Goal: Communication & Community: Connect with others

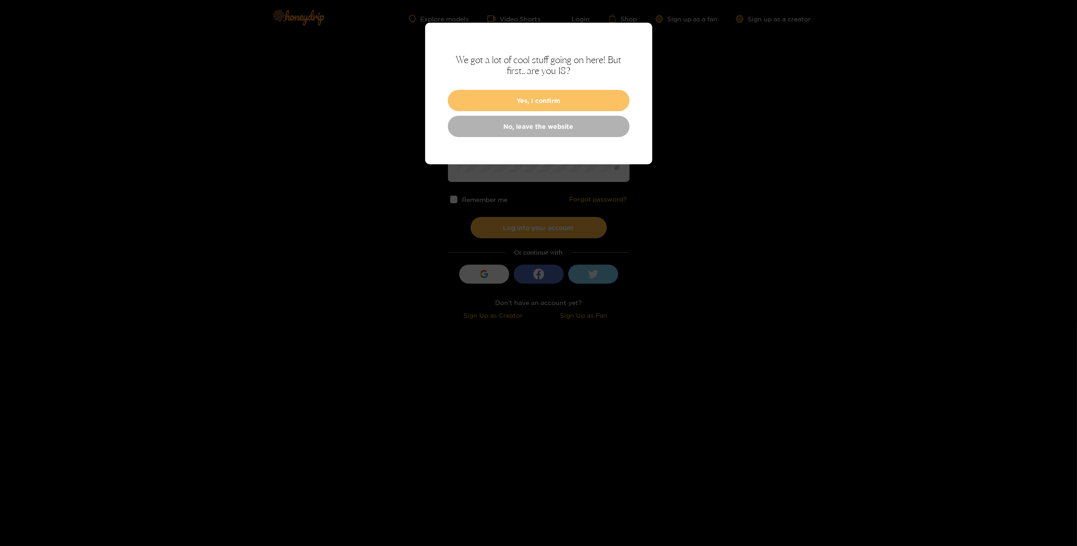
click at [603, 102] on button "Yes, I confirm" at bounding box center [539, 100] width 182 height 21
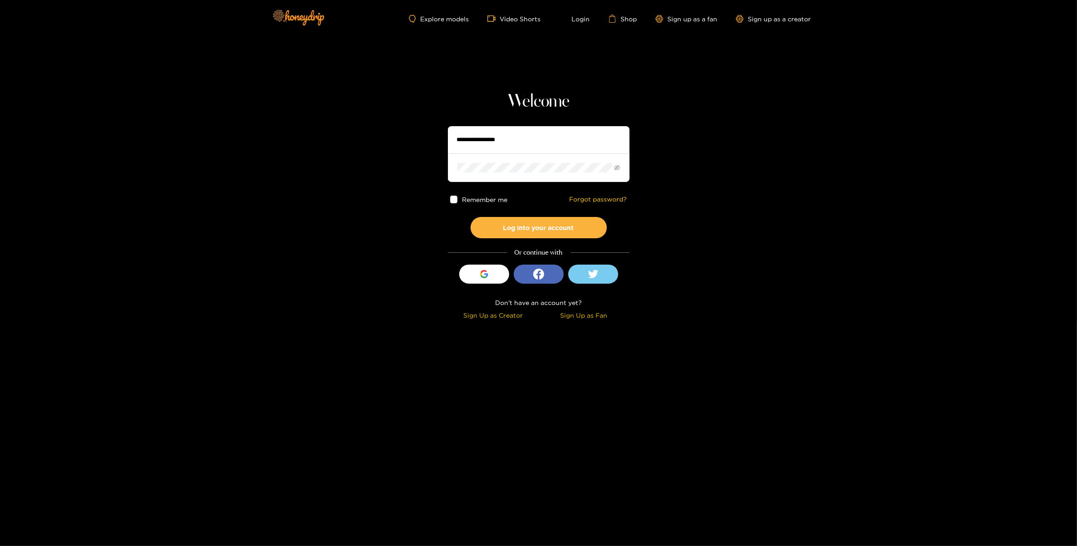
click at [561, 138] on input "text" at bounding box center [539, 139] width 182 height 27
type input "******"
click at [471, 217] on button "Log into your account" at bounding box center [539, 227] width 136 height 21
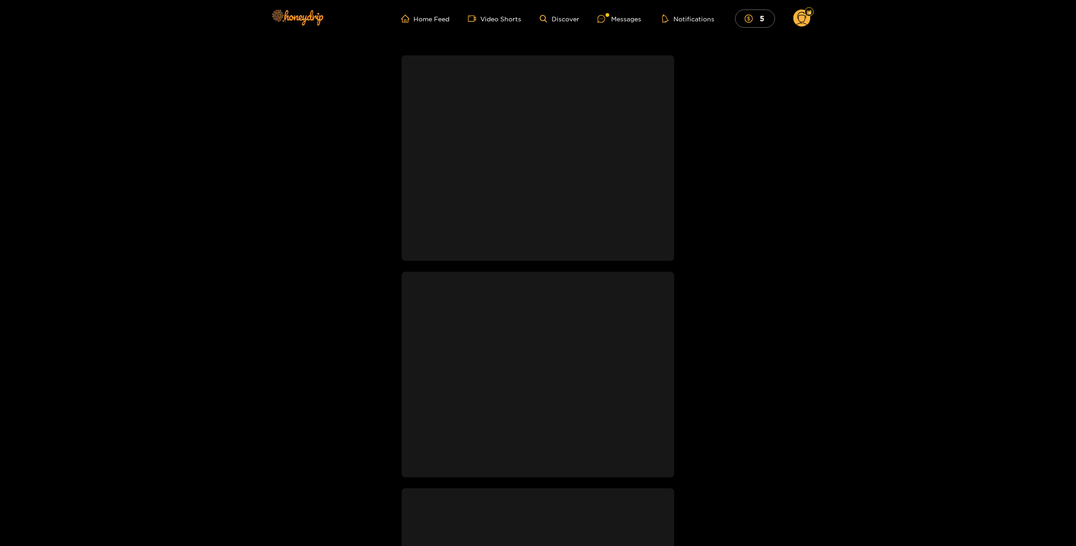
click at [600, 12] on ul "Home Feed Video Shorts Discover Messages Notifications 5" at bounding box center [605, 19] width 409 height 18
click at [609, 16] on div at bounding box center [604, 19] width 14 height 8
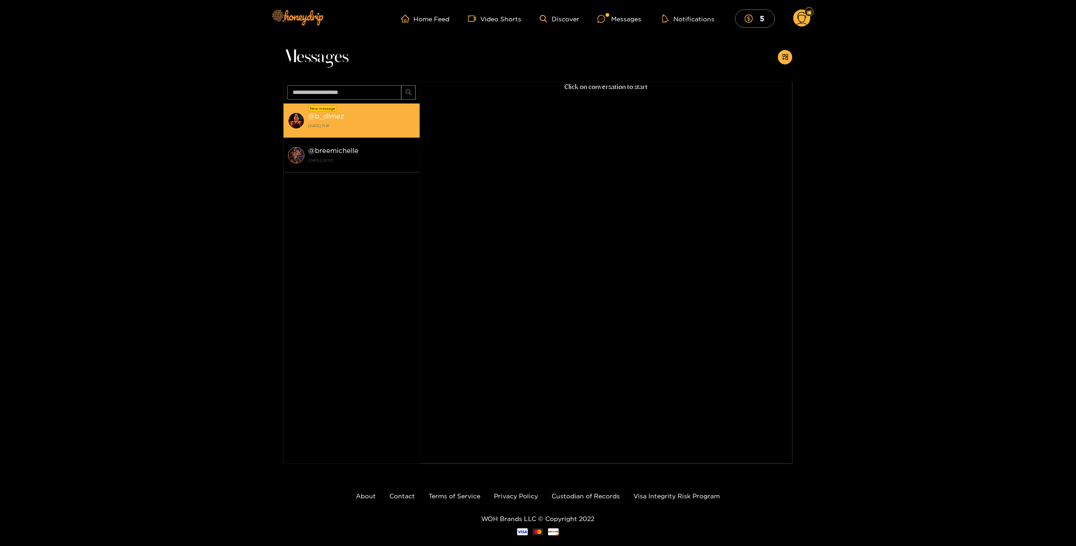
click at [393, 104] on li "New message @ b_dimez [DATE] 11:41" at bounding box center [351, 121] width 136 height 35
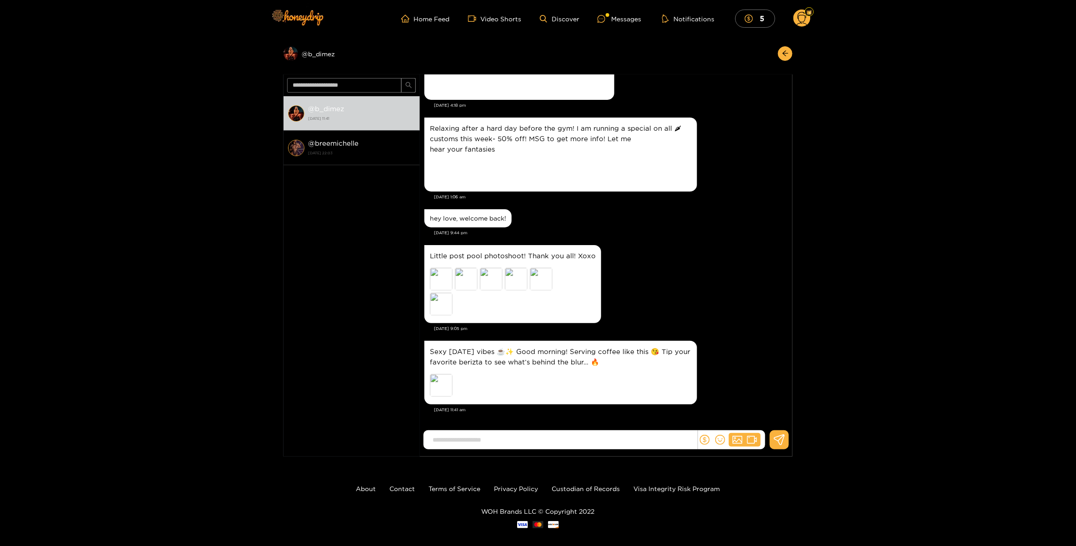
scroll to position [10, 0]
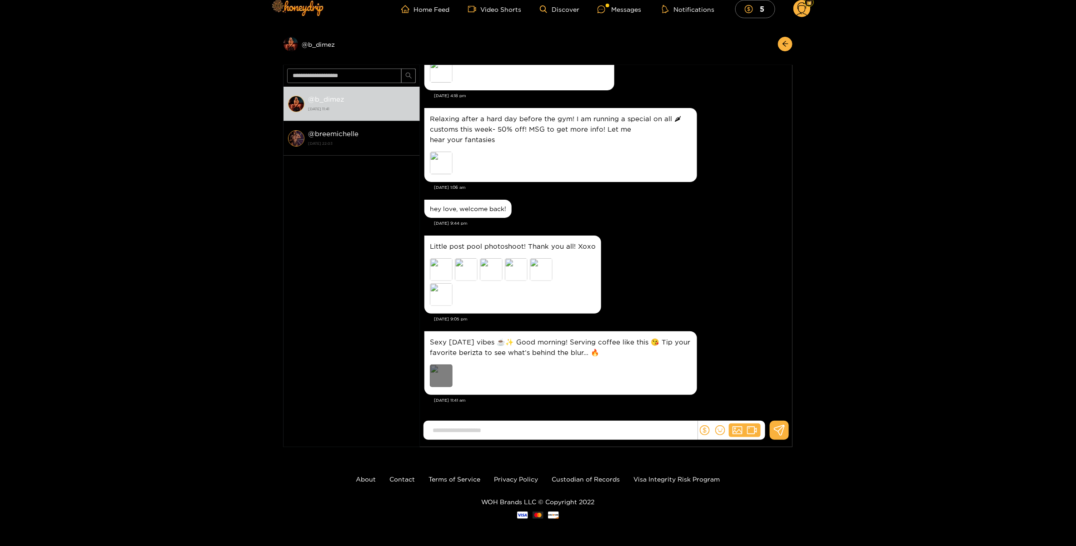
click at [439, 380] on div "Preview" at bounding box center [441, 376] width 23 height 23
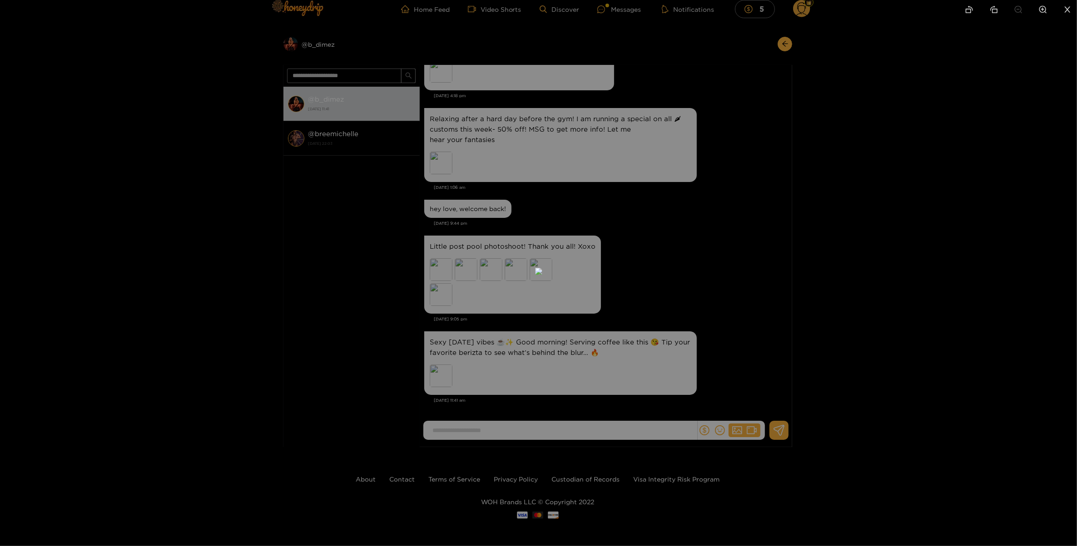
click at [868, 227] on div at bounding box center [538, 273] width 1077 height 546
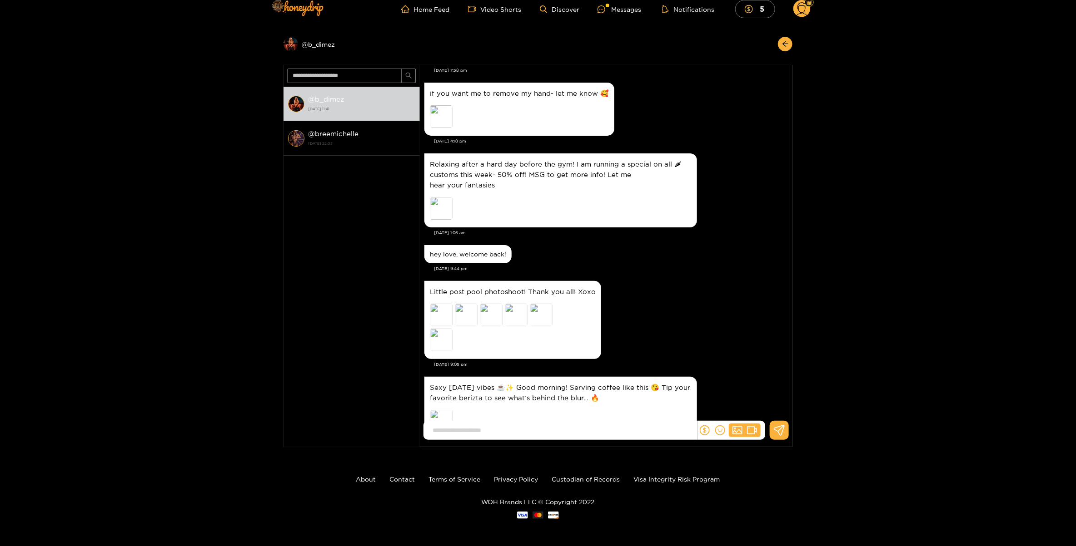
scroll to position [1680, 0]
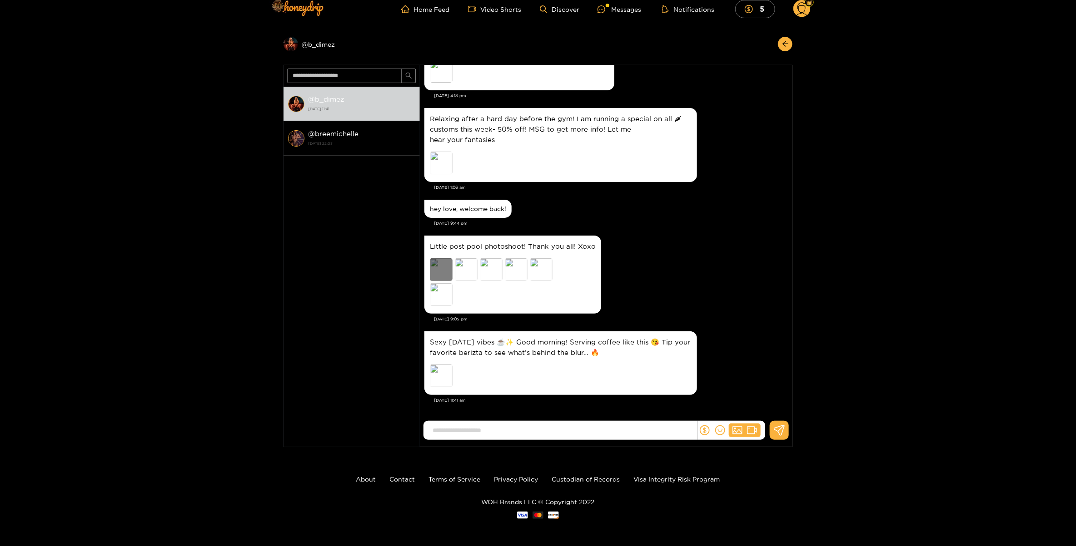
click at [439, 270] on div "Preview" at bounding box center [441, 269] width 23 height 23
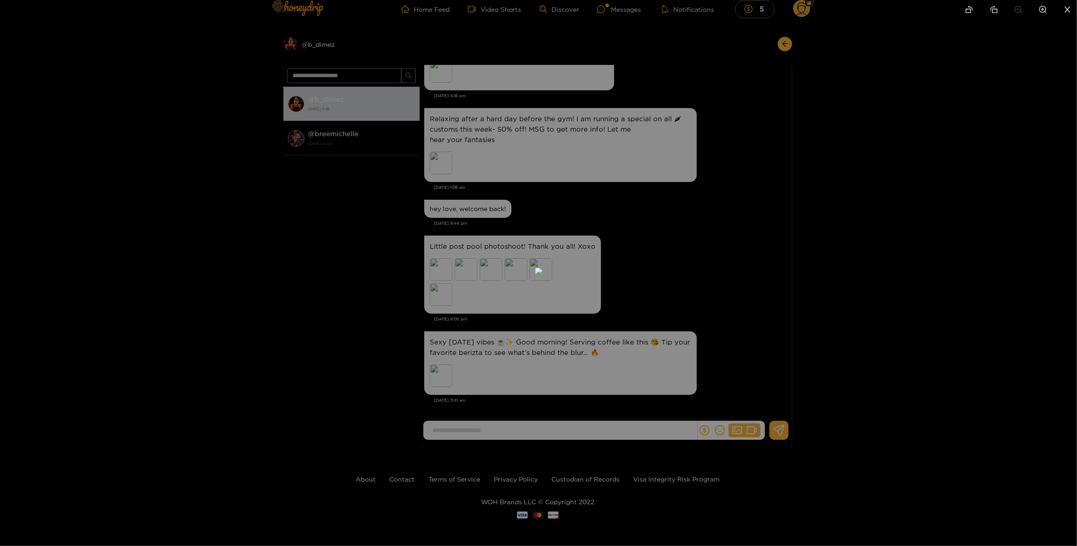
click at [863, 270] on div at bounding box center [538, 273] width 1077 height 546
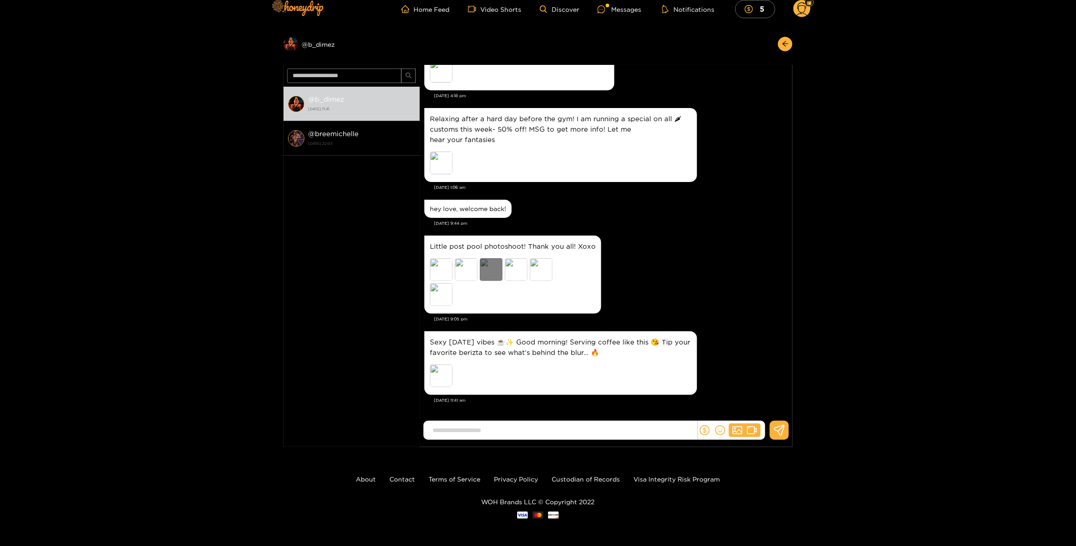
click at [495, 270] on div "Preview" at bounding box center [491, 269] width 23 height 23
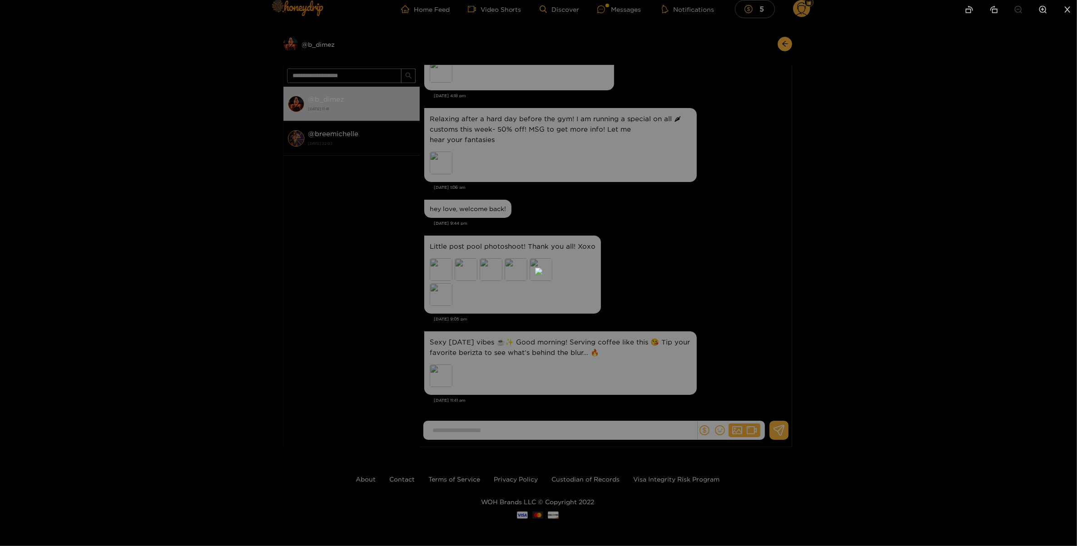
drag, startPoint x: 924, startPoint y: 221, endPoint x: 906, endPoint y: 228, distance: 19.7
click at [927, 221] on div at bounding box center [538, 273] width 1077 height 546
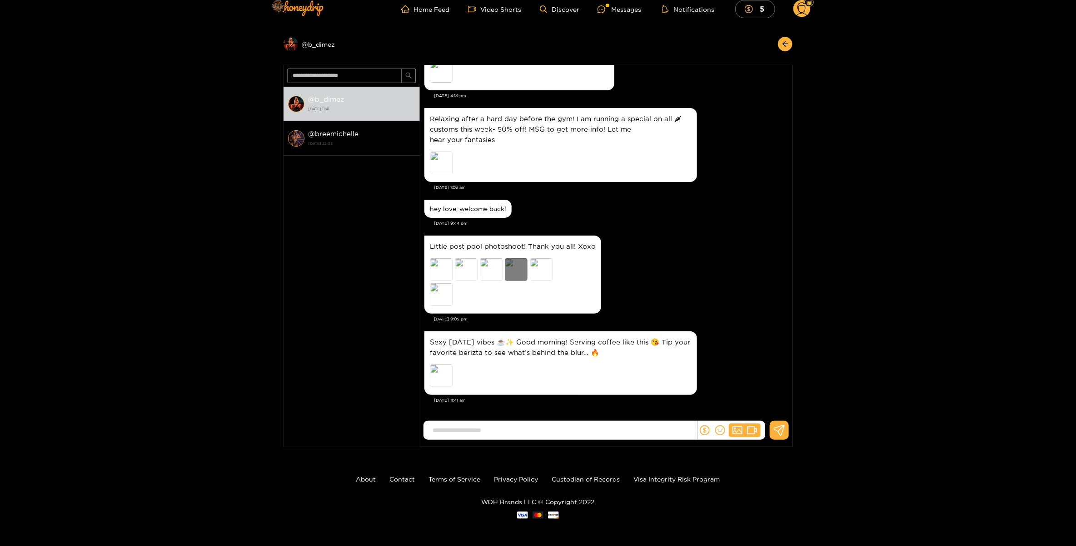
click at [516, 263] on div "Preview" at bounding box center [516, 269] width 23 height 23
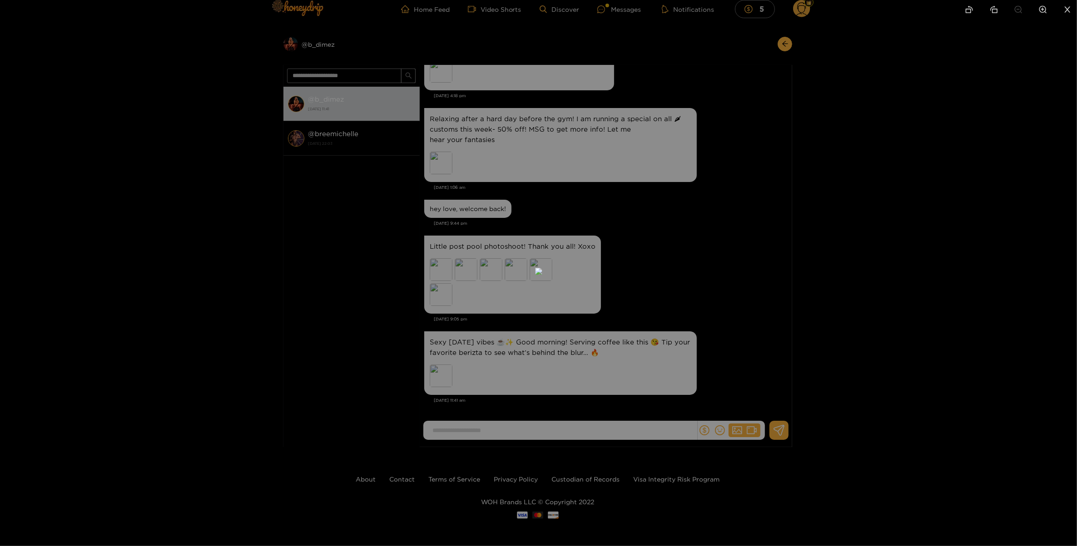
drag, startPoint x: 891, startPoint y: 212, endPoint x: 772, endPoint y: 251, distance: 124.7
click at [891, 212] on div at bounding box center [538, 273] width 1077 height 546
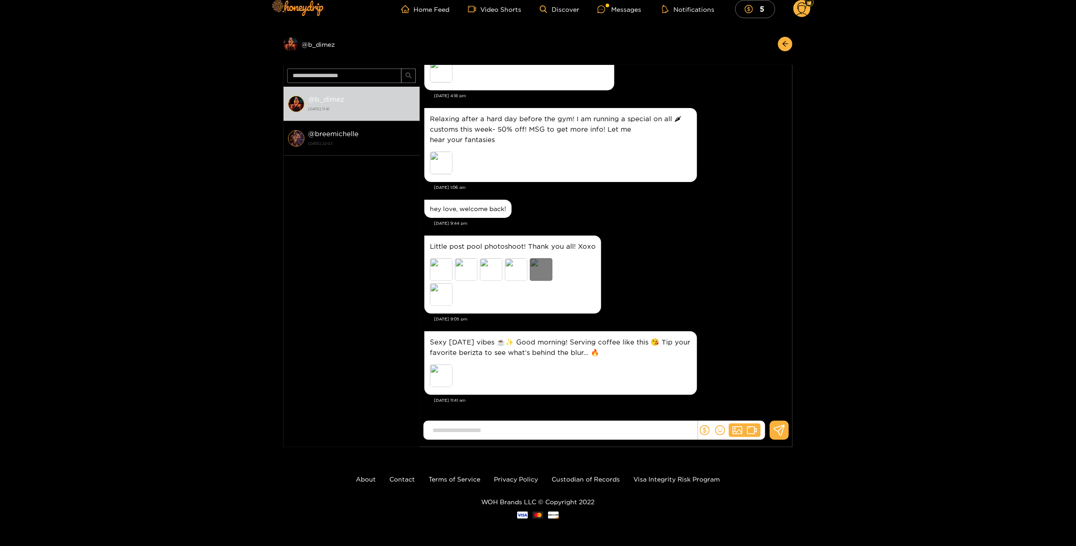
click at [551, 273] on div "Preview" at bounding box center [541, 269] width 23 height 23
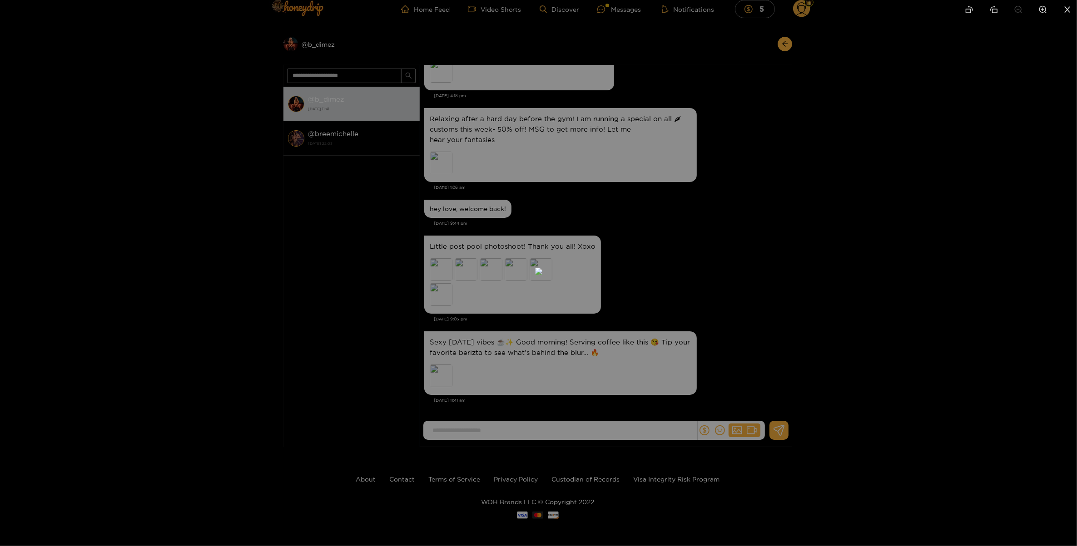
drag, startPoint x: 878, startPoint y: 246, endPoint x: 767, endPoint y: 270, distance: 113.1
click at [879, 245] on div at bounding box center [538, 273] width 1077 height 546
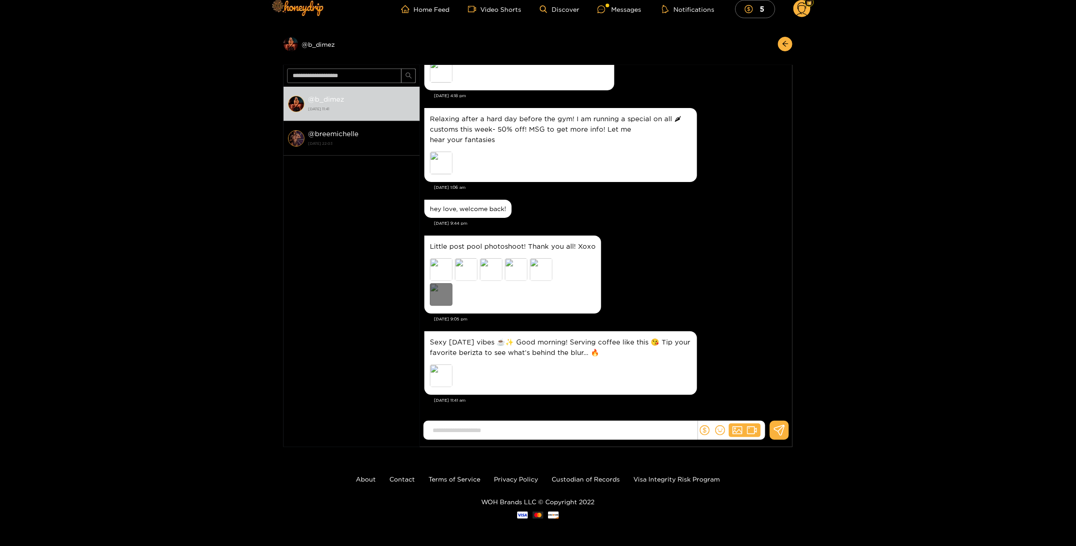
click at [440, 286] on div "Preview" at bounding box center [441, 294] width 23 height 23
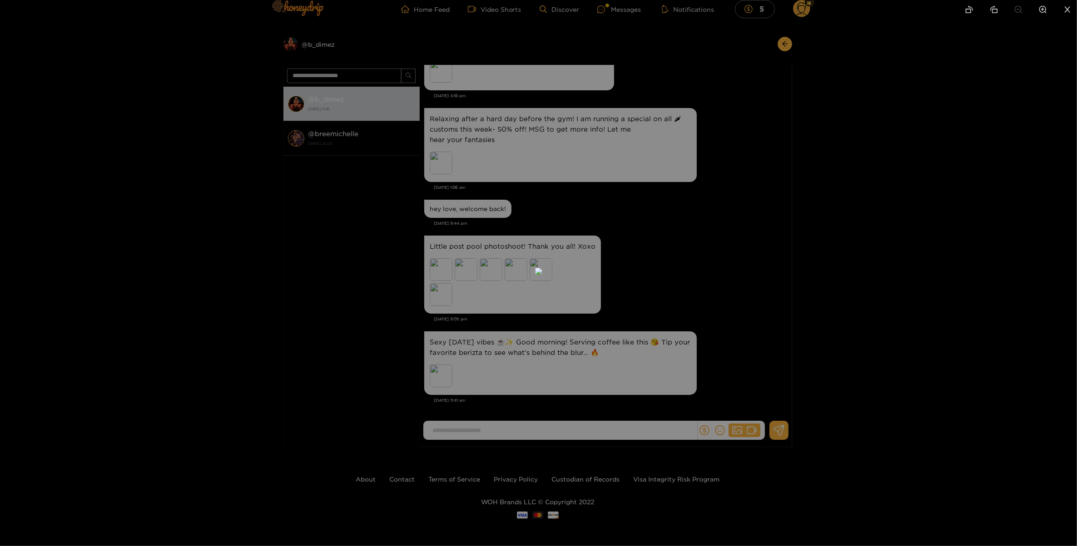
click at [911, 260] on div at bounding box center [538, 273] width 1077 height 546
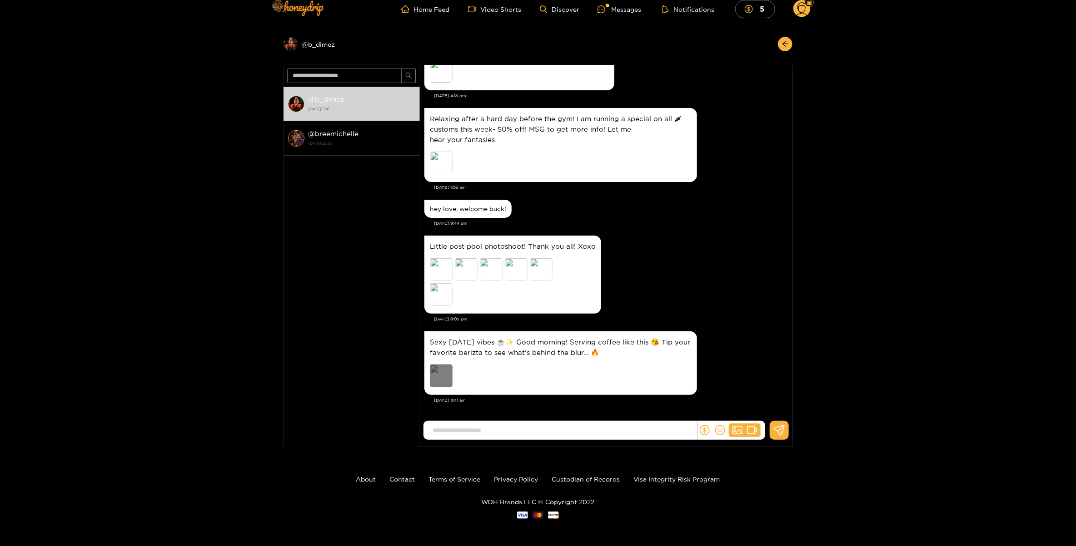
click at [442, 372] on div "Preview" at bounding box center [441, 376] width 23 height 23
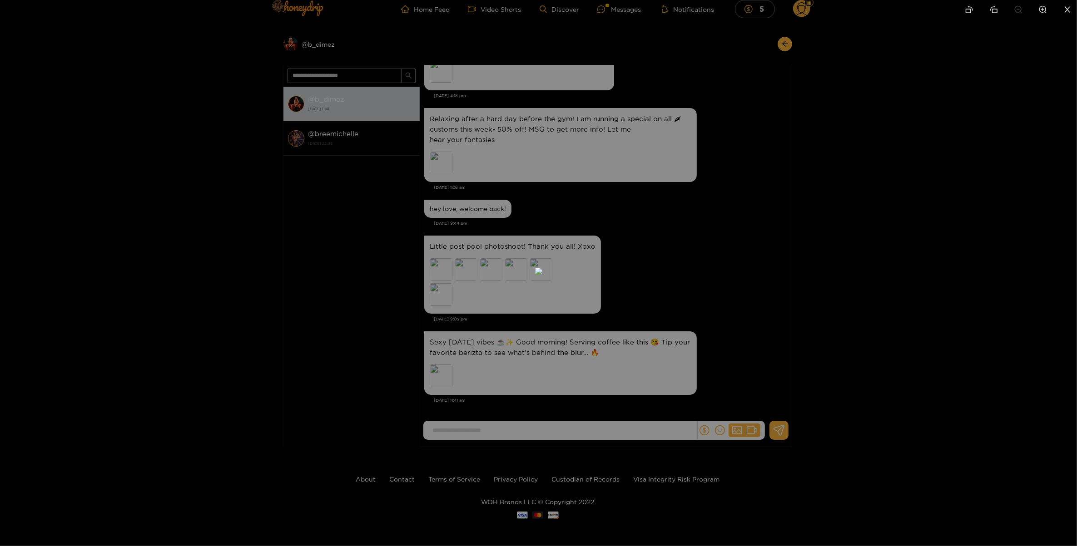
click at [869, 252] on div at bounding box center [538, 273] width 1077 height 546
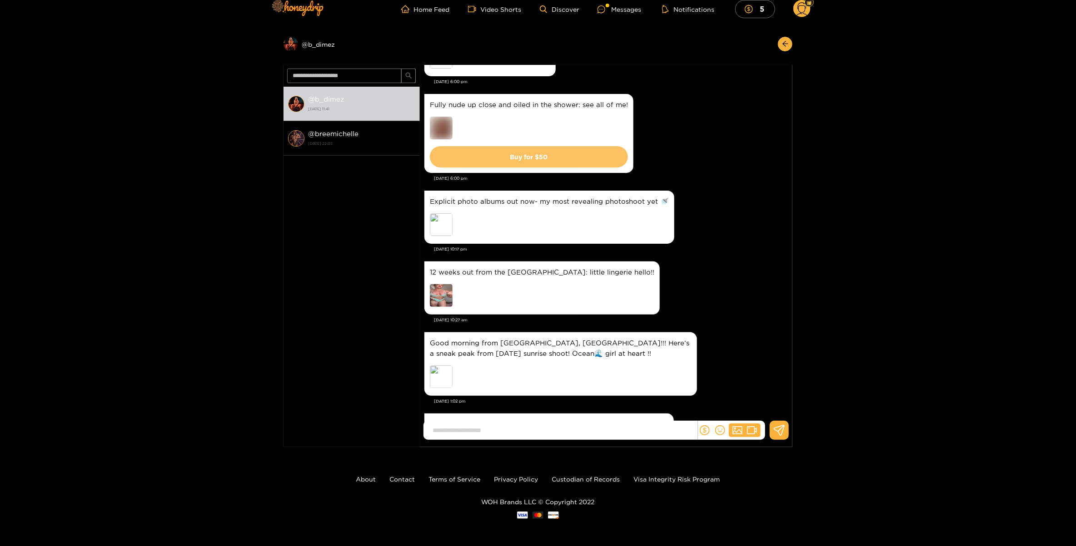
scroll to position [0, 0]
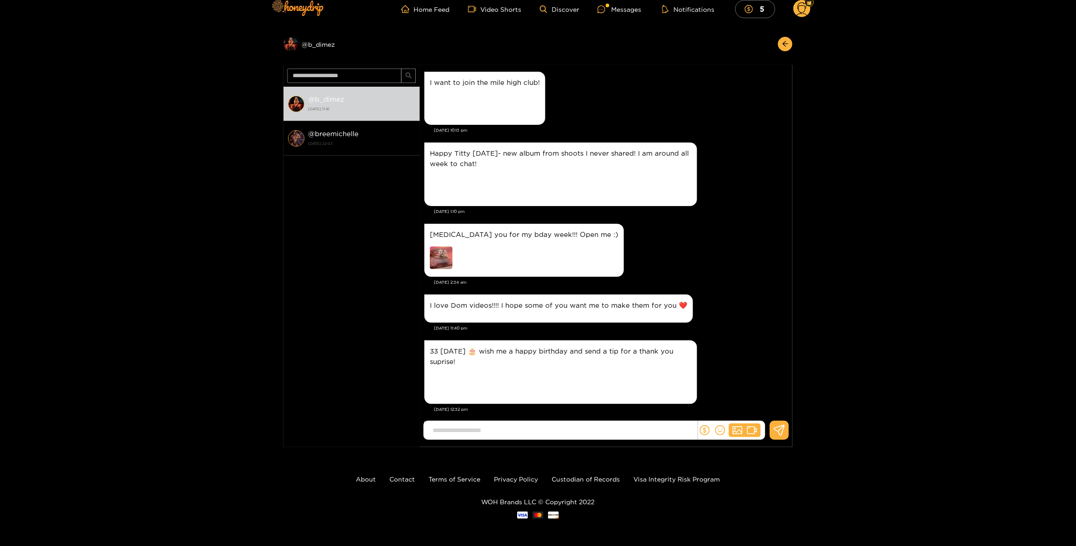
click at [447, 257] on img at bounding box center [441, 258] width 23 height 23
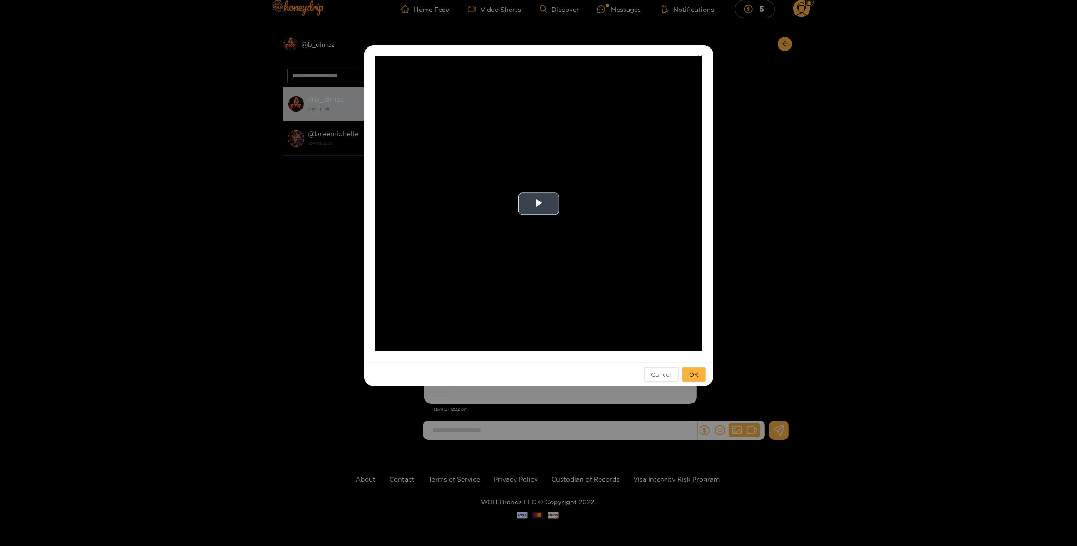
drag, startPoint x: 528, startPoint y: 189, endPoint x: 533, endPoint y: 192, distance: 5.1
click at [529, 189] on video "Video Player" at bounding box center [538, 203] width 327 height 295
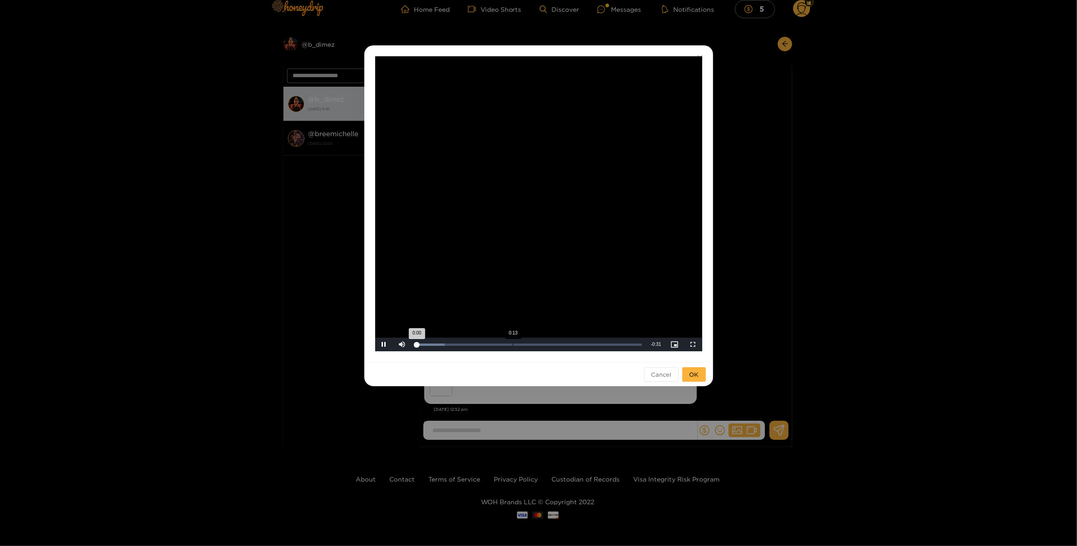
click at [512, 342] on div "Loaded : 12.76% 0:13 0:00" at bounding box center [529, 345] width 235 height 14
click at [540, 346] on div "0:17" at bounding box center [540, 345] width 0 height 2
click at [244, 172] on div "**********" at bounding box center [538, 273] width 1077 height 546
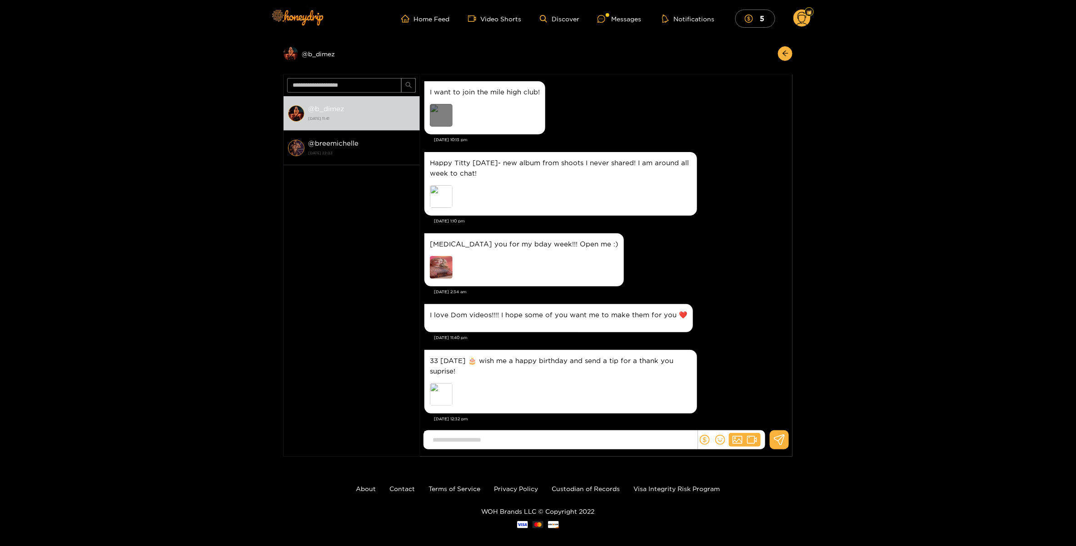
click at [445, 119] on div "Preview" at bounding box center [441, 115] width 23 height 23
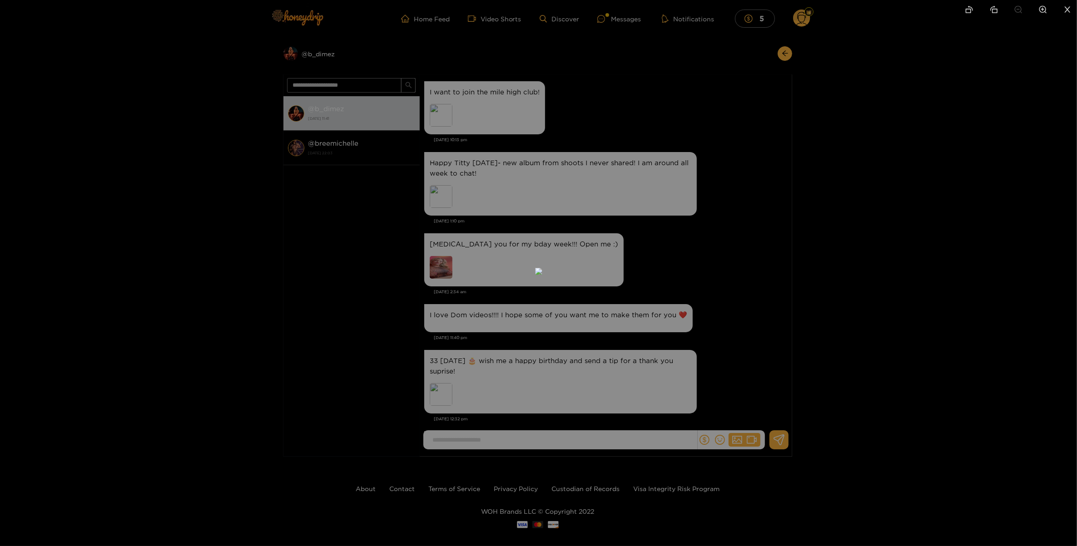
click at [881, 282] on div at bounding box center [538, 273] width 1077 height 546
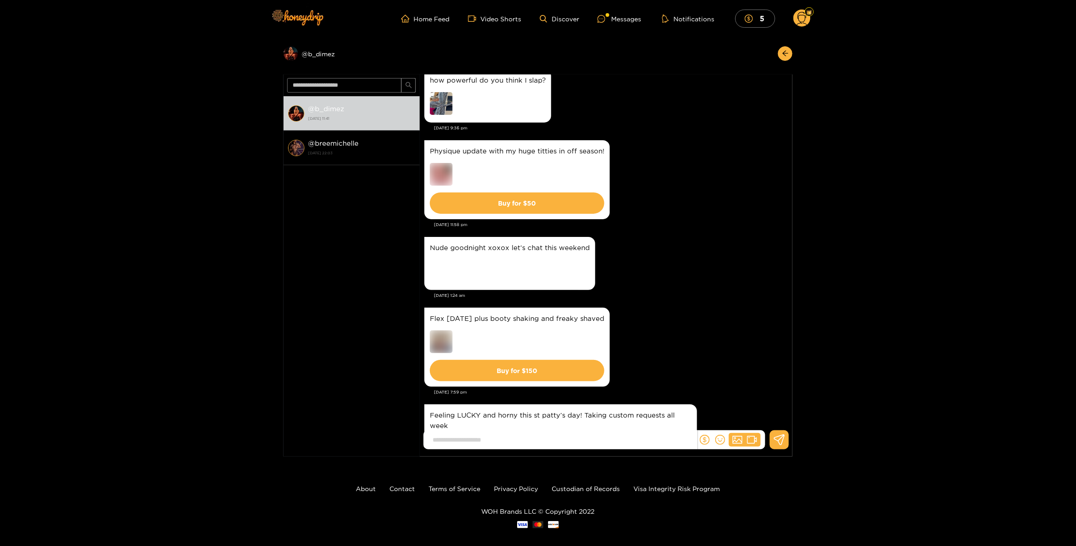
scroll to position [1589, 0]
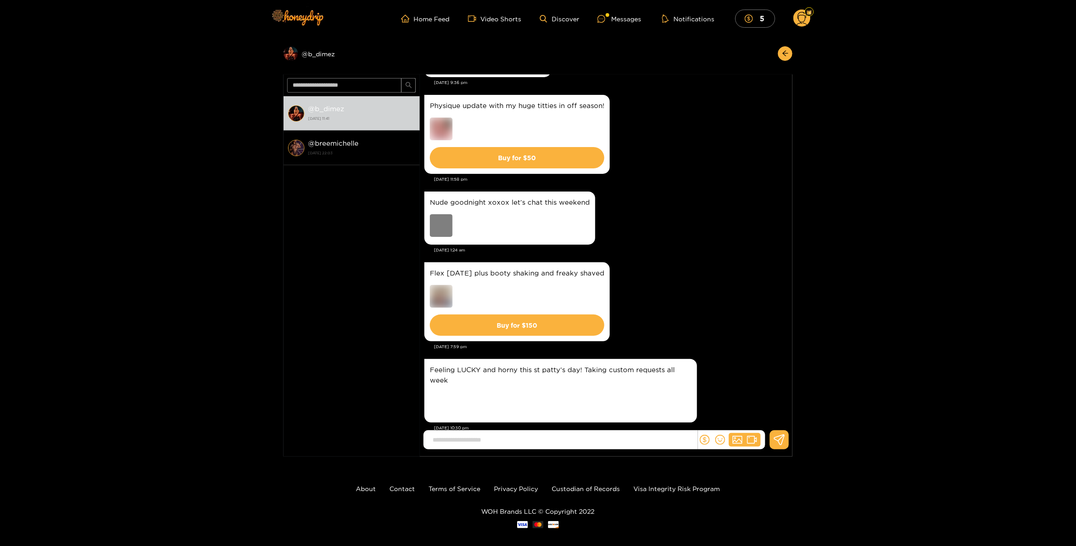
click at [444, 226] on div "Preview" at bounding box center [441, 225] width 23 height 23
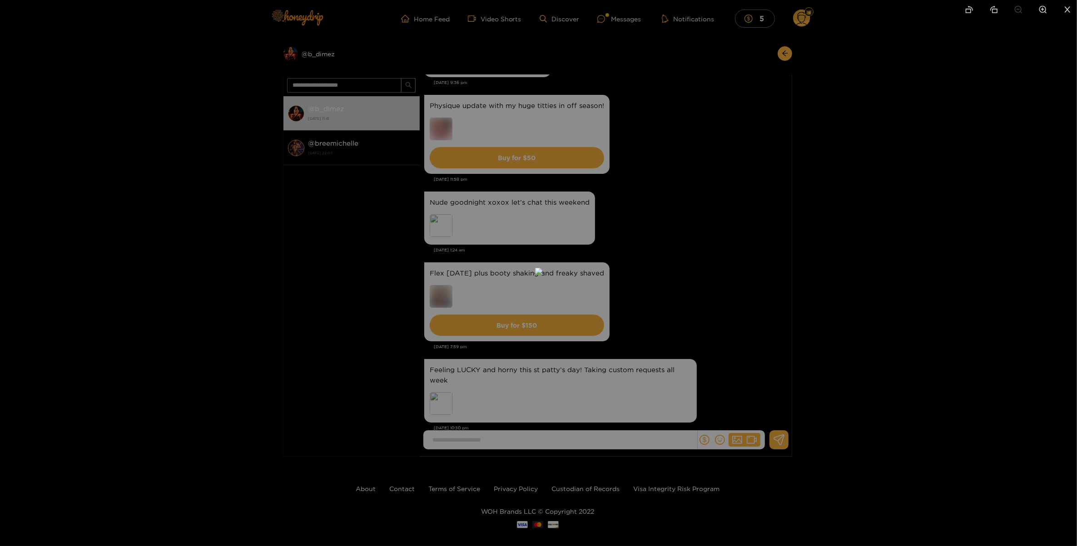
click at [908, 254] on div at bounding box center [538, 273] width 1077 height 546
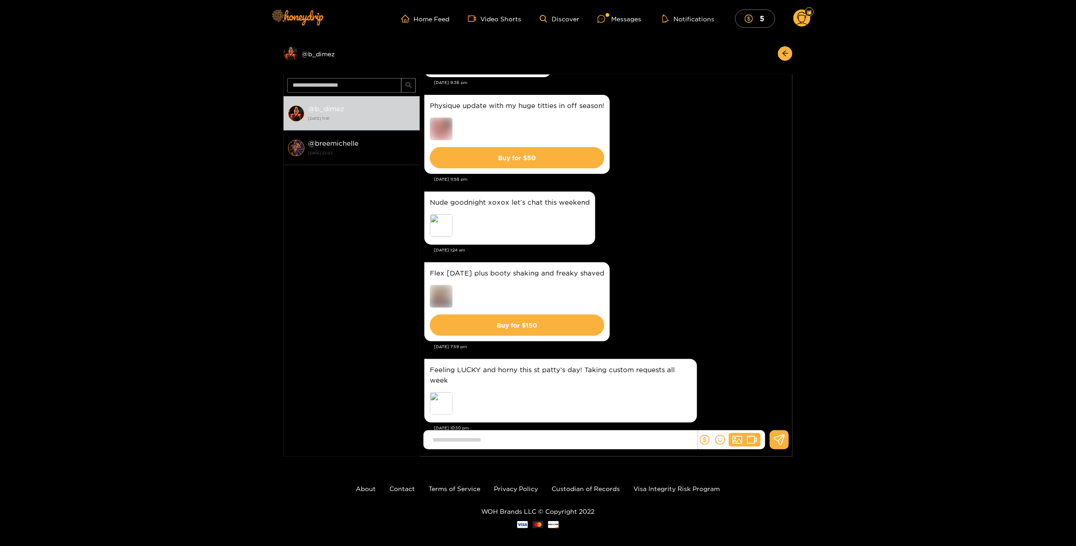
scroll to position [1680, 0]
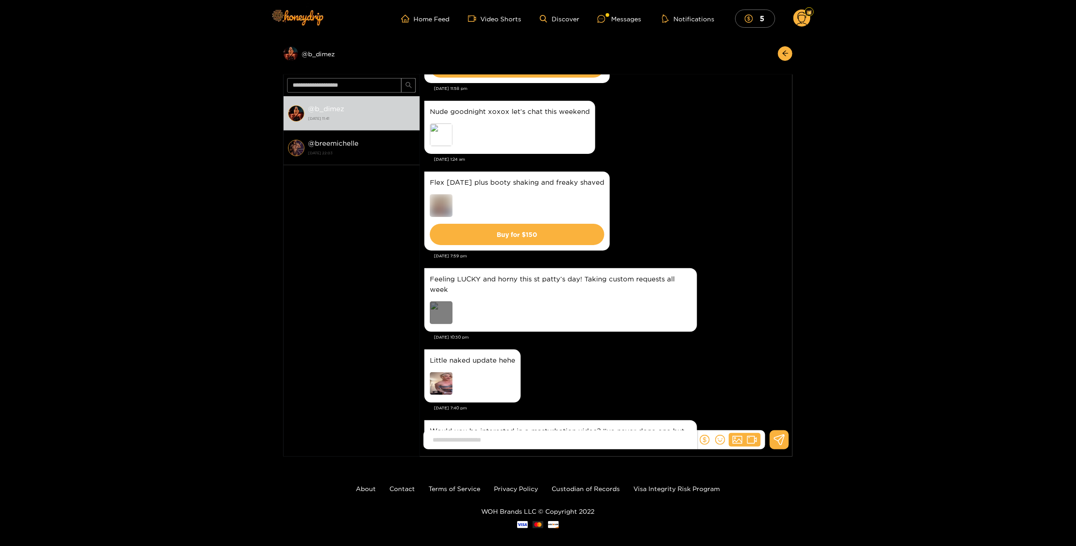
click at [438, 309] on div "Preview" at bounding box center [441, 313] width 23 height 23
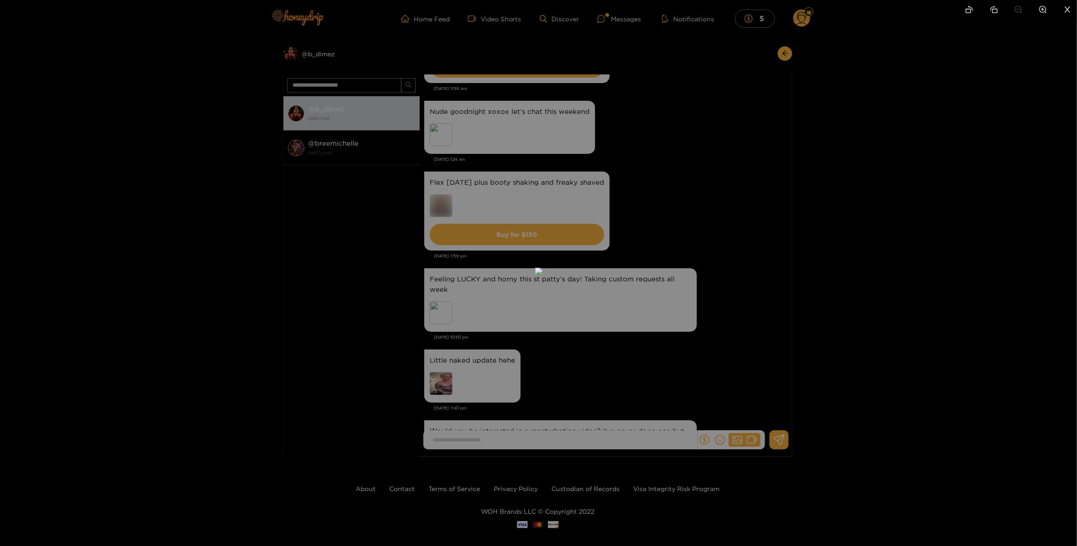
drag, startPoint x: 864, startPoint y: 243, endPoint x: 840, endPoint y: 251, distance: 24.7
click at [867, 243] on div at bounding box center [538, 273] width 1077 height 546
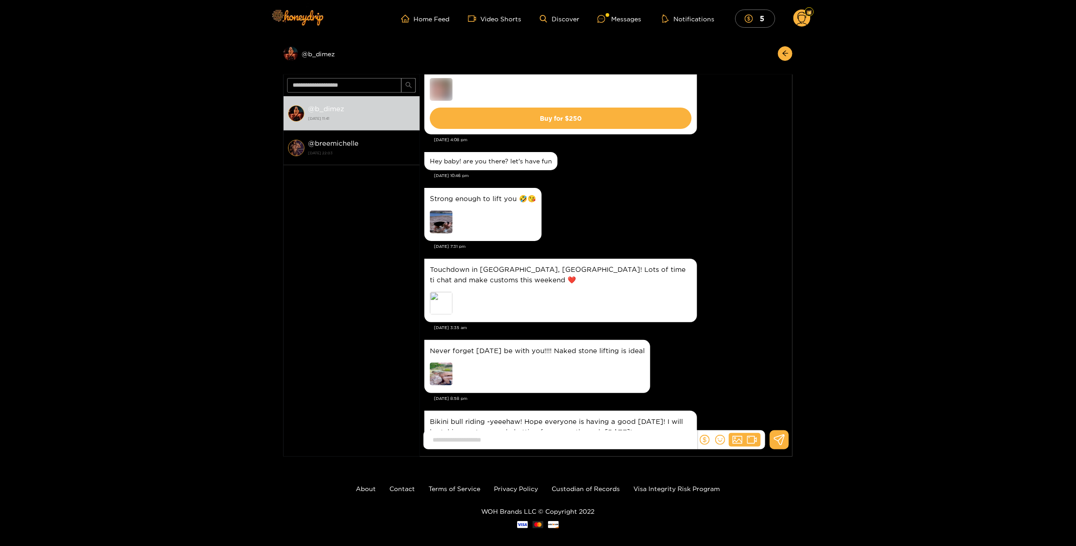
scroll to position [2634, 0]
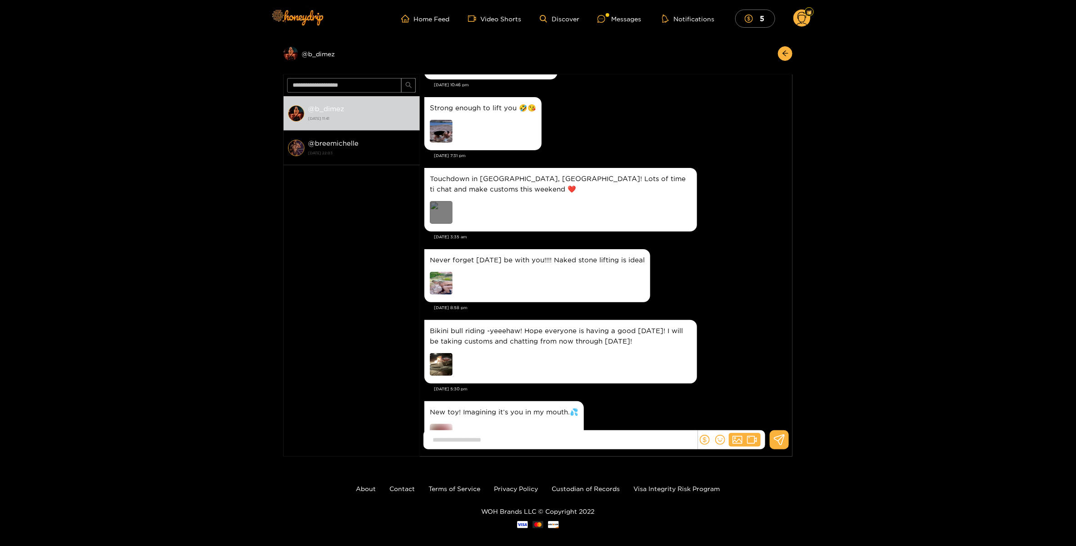
click at [446, 224] on div "Preview" at bounding box center [441, 212] width 23 height 23
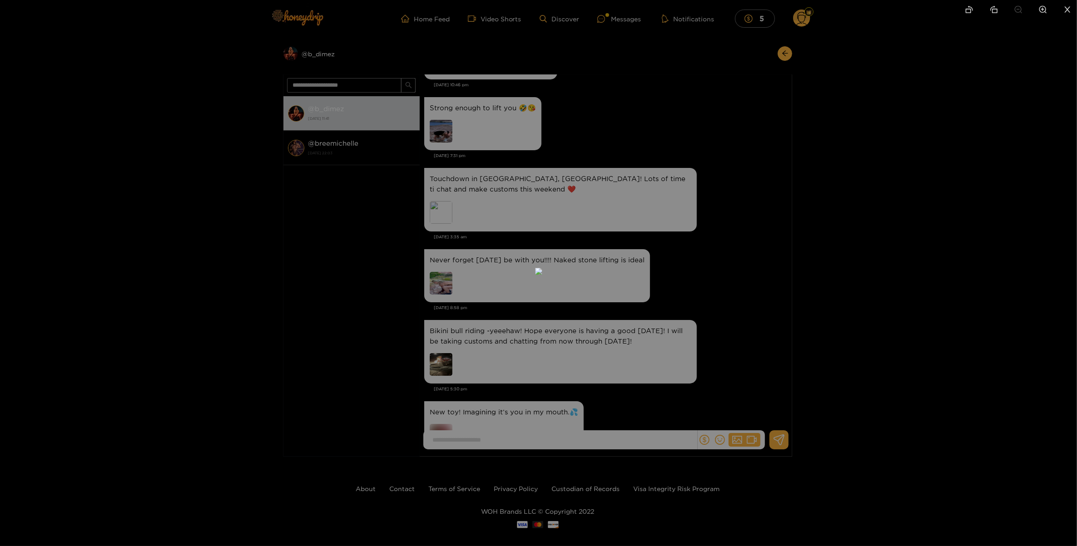
drag, startPoint x: 863, startPoint y: 245, endPoint x: 834, endPoint y: 254, distance: 29.9
click at [864, 245] on div at bounding box center [538, 273] width 1077 height 546
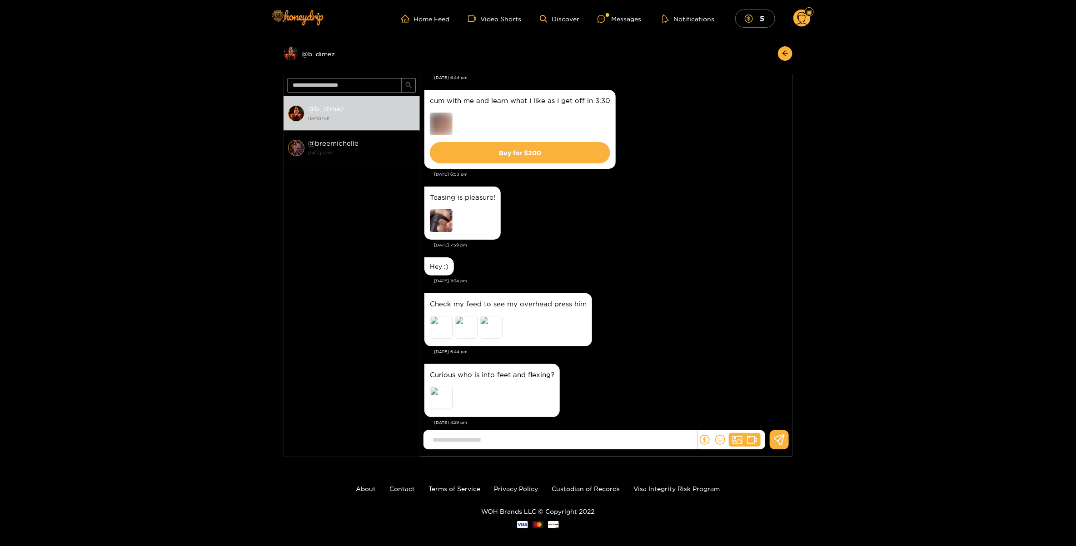
scroll to position [3088, 0]
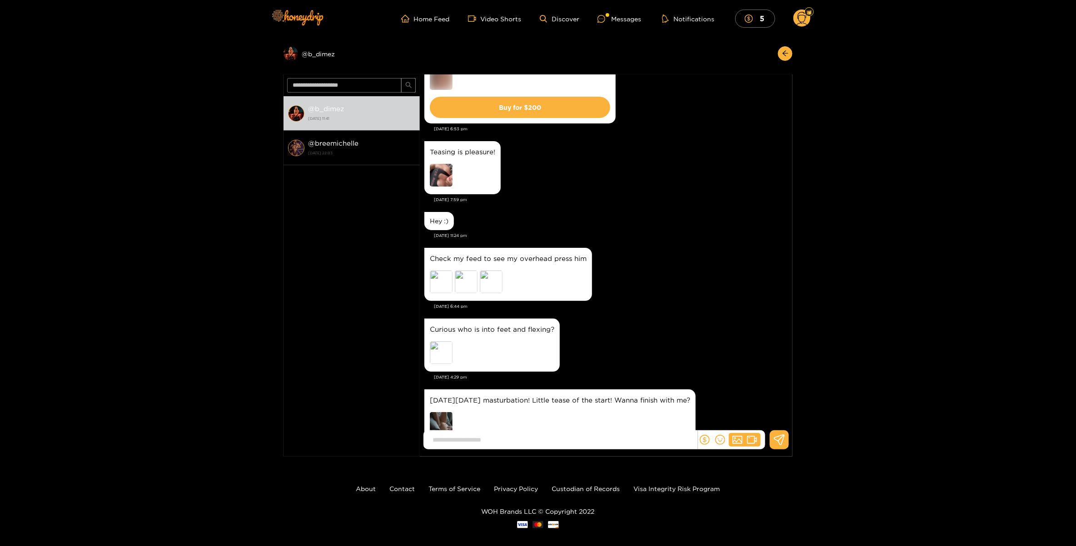
click at [441, 174] on img at bounding box center [441, 175] width 23 height 23
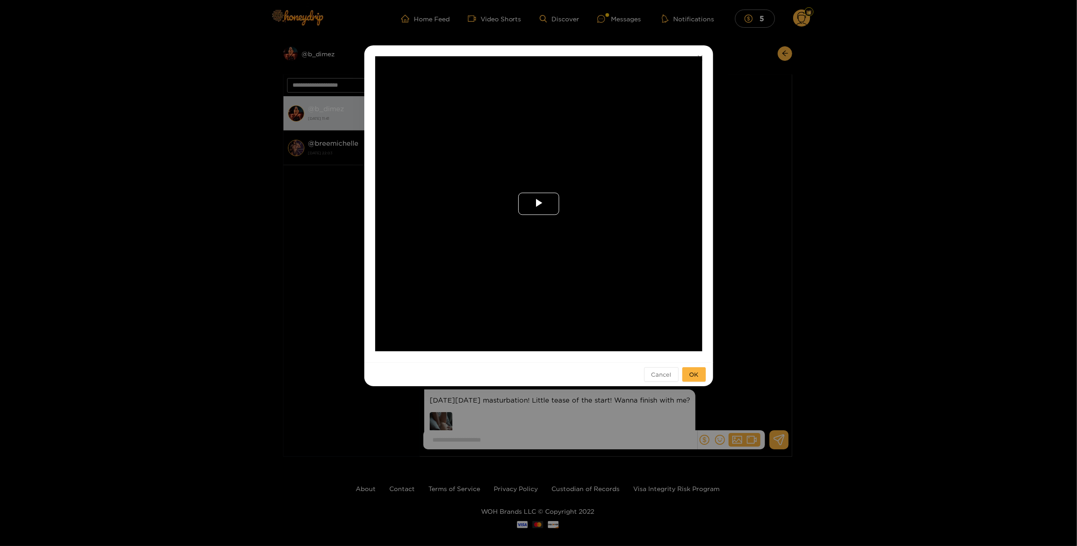
click at [539, 204] on span "Video Player" at bounding box center [539, 204] width 0 height 0
click at [595, 347] on div "Loaded : 74.34% 0:12 0:00" at bounding box center [529, 345] width 235 height 14
click at [509, 336] on video "Video Player" at bounding box center [538, 203] width 327 height 295
click at [503, 354] on div "**********" at bounding box center [538, 203] width 349 height 317
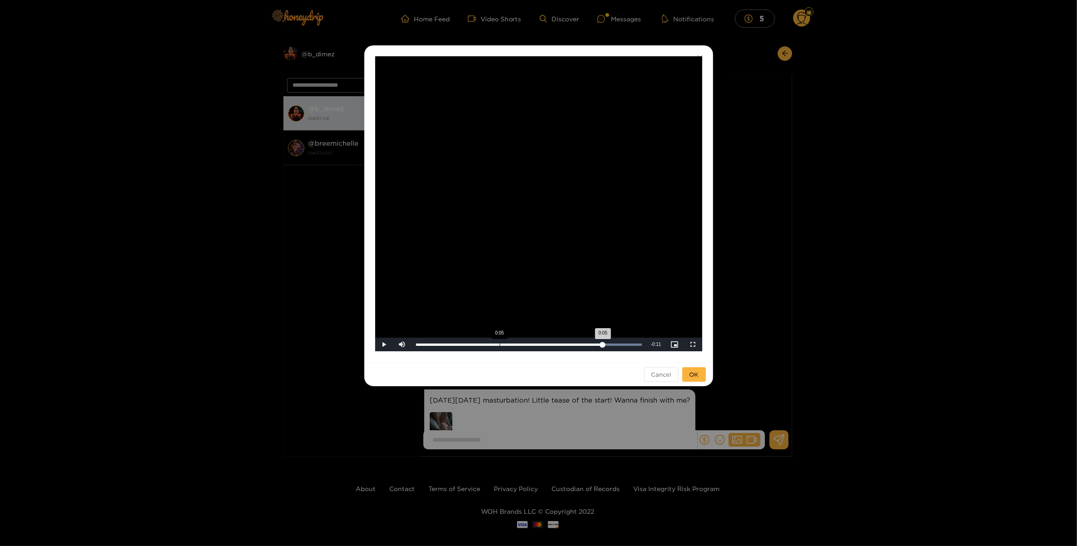
click at [500, 343] on div "Loaded : 100.00% 0:05 0:05" at bounding box center [529, 345] width 235 height 14
click at [384, 345] on span "Video Player" at bounding box center [384, 345] width 0 height 0
click at [460, 345] on div "0:06" at bounding box center [463, 345] width 94 height 2
click at [439, 345] on div "0:03" at bounding box center [439, 345] width 46 height 2
click at [793, 267] on div "**********" at bounding box center [538, 273] width 1077 height 546
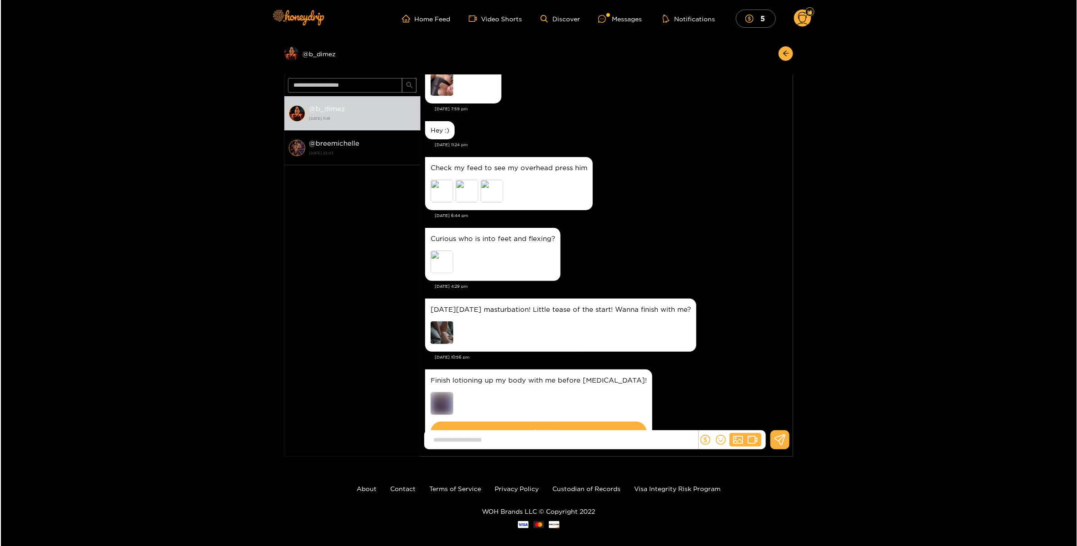
scroll to position [3224, 0]
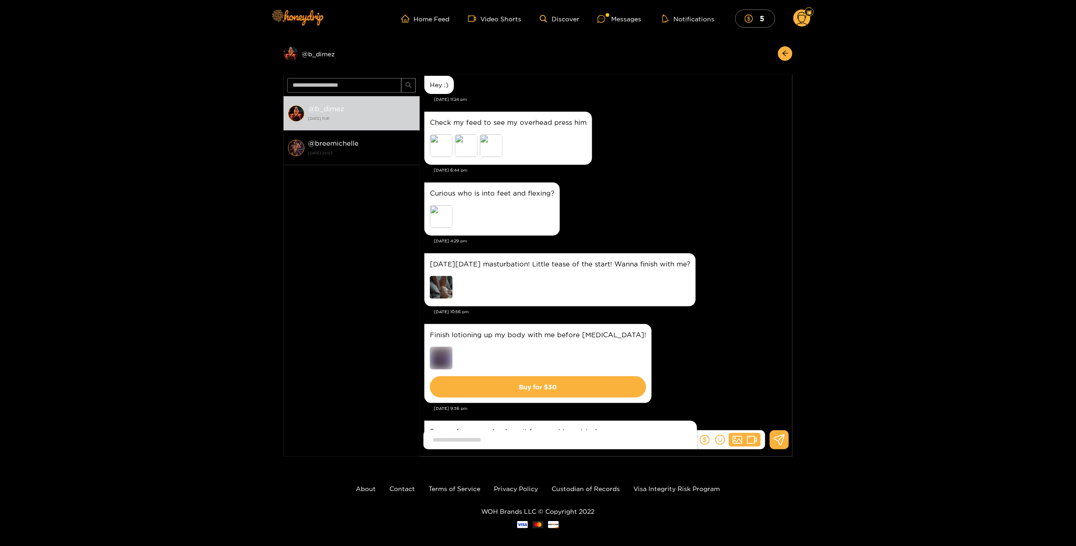
click at [447, 299] on img at bounding box center [441, 287] width 23 height 23
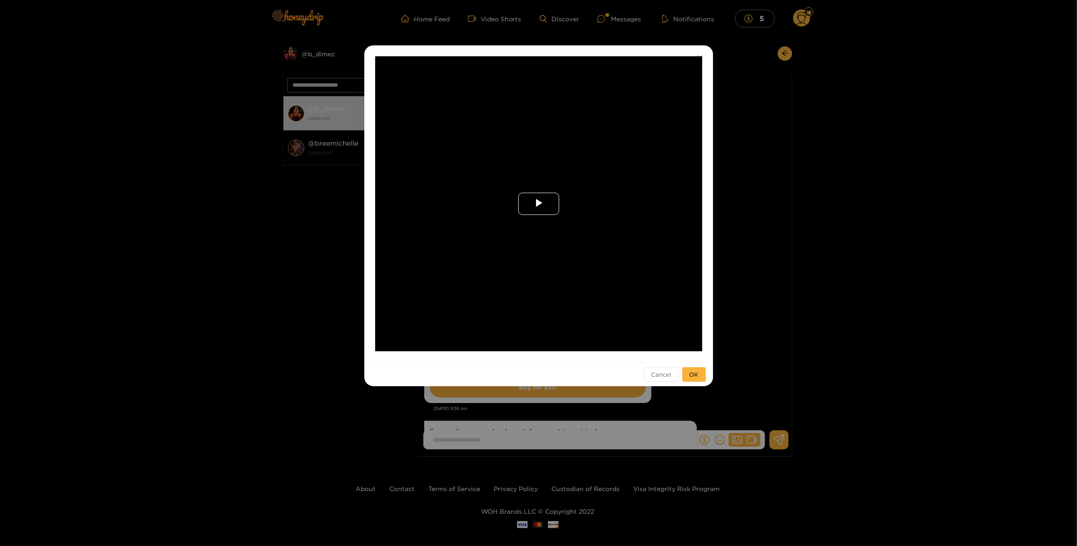
click at [539, 204] on span "Video Player" at bounding box center [539, 204] width 0 height 0
click at [564, 338] on div "Loaded : 24.87% 0:42 0:42" at bounding box center [529, 345] width 235 height 14
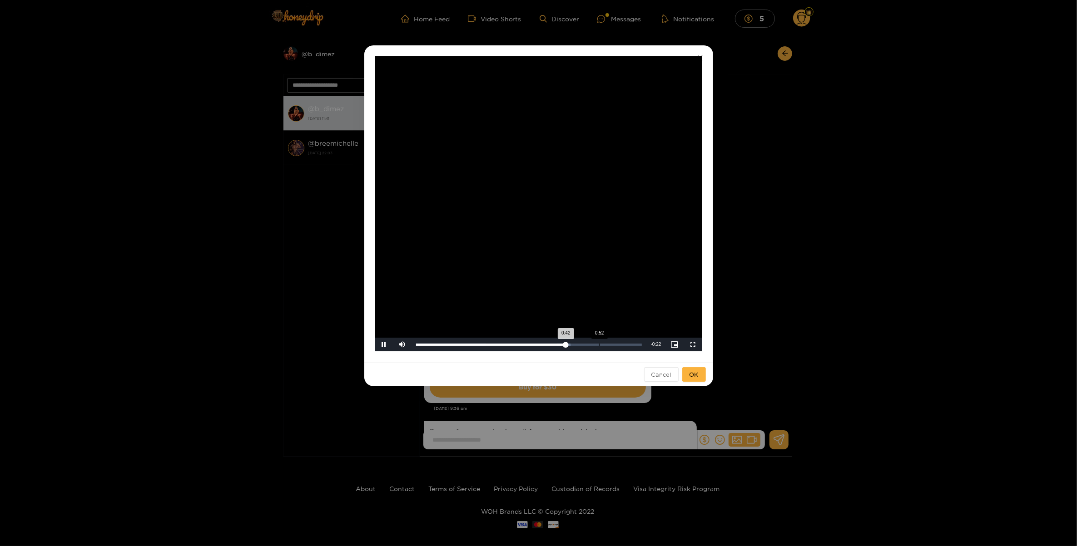
click at [599, 341] on div "Loaded : 68.54% 0:52 0:42" at bounding box center [529, 345] width 235 height 14
click at [475, 342] on div "Loaded : 99.69% 0:17 0:52" at bounding box center [529, 345] width 235 height 14
